Goal: Task Accomplishment & Management: Manage account settings

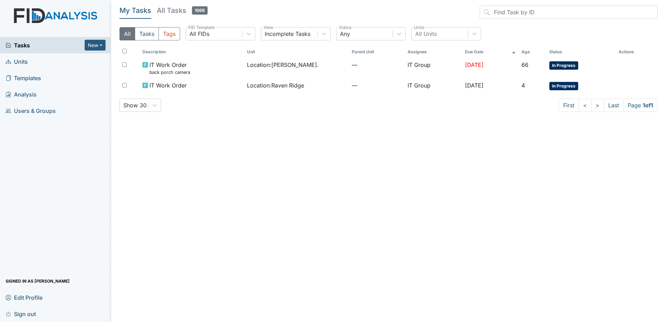
click at [454, 167] on main "My Tasks All Tasks 1068 All Tasks Tags All FIDs FID Template Incomplete Tasks V…" at bounding box center [388, 161] width 555 height 322
